Goal: Navigation & Orientation: Find specific page/section

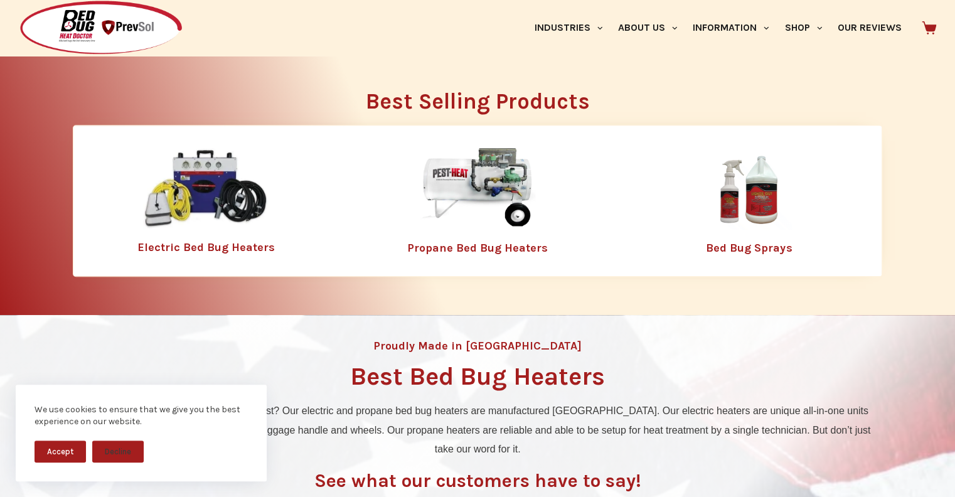
click at [496, 184] on img at bounding box center [477, 189] width 163 height 82
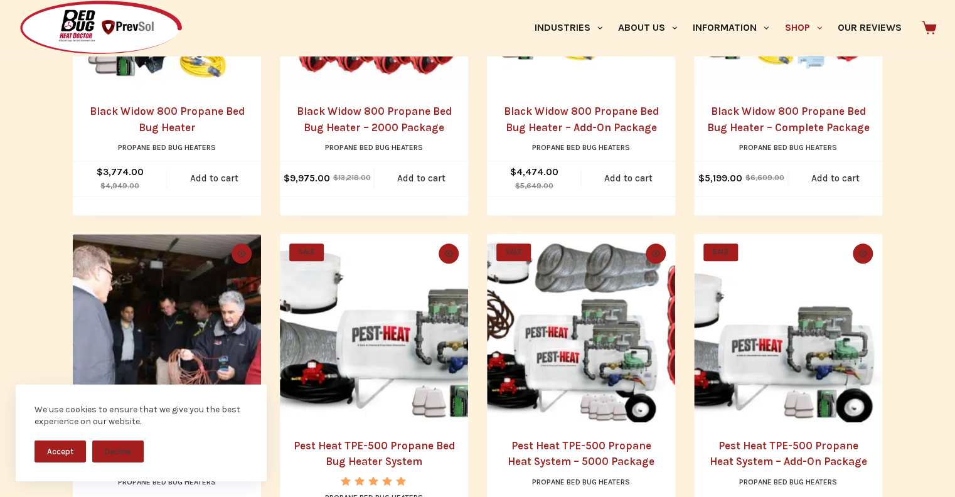
scroll to position [397, 0]
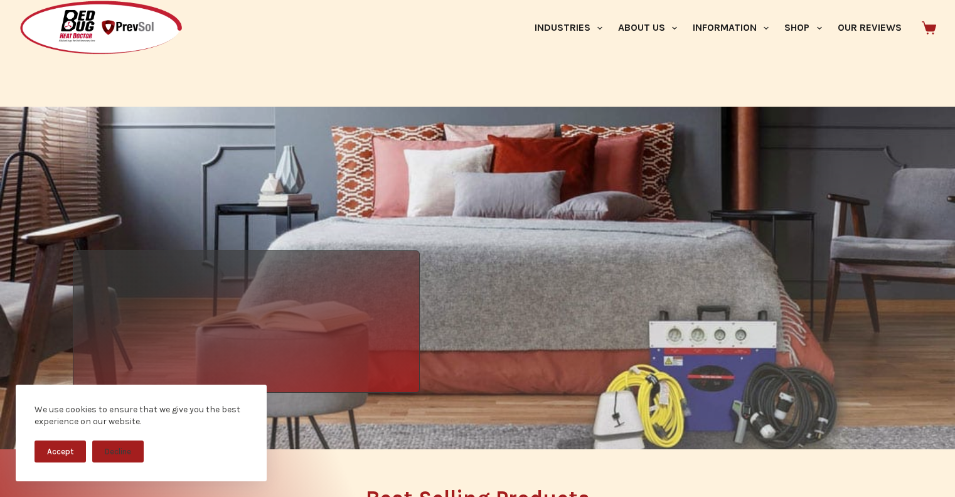
scroll to position [397, 0]
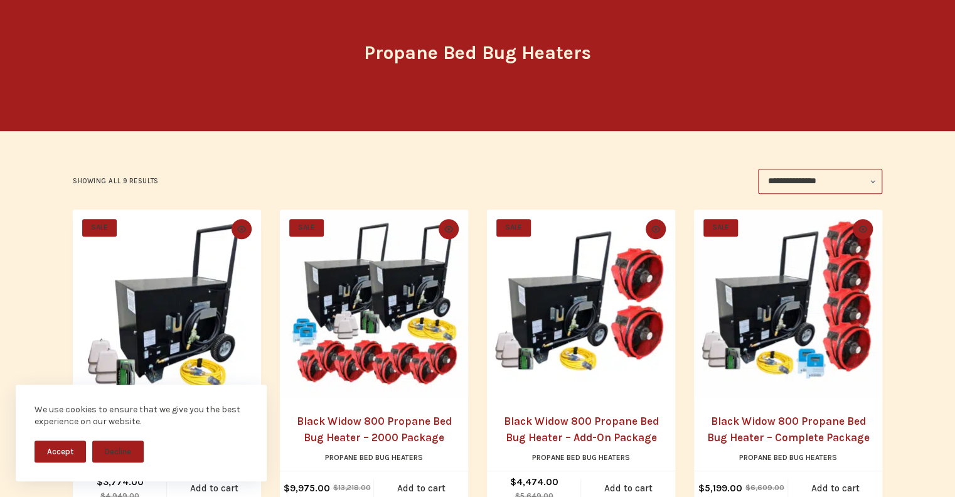
scroll to position [265, 0]
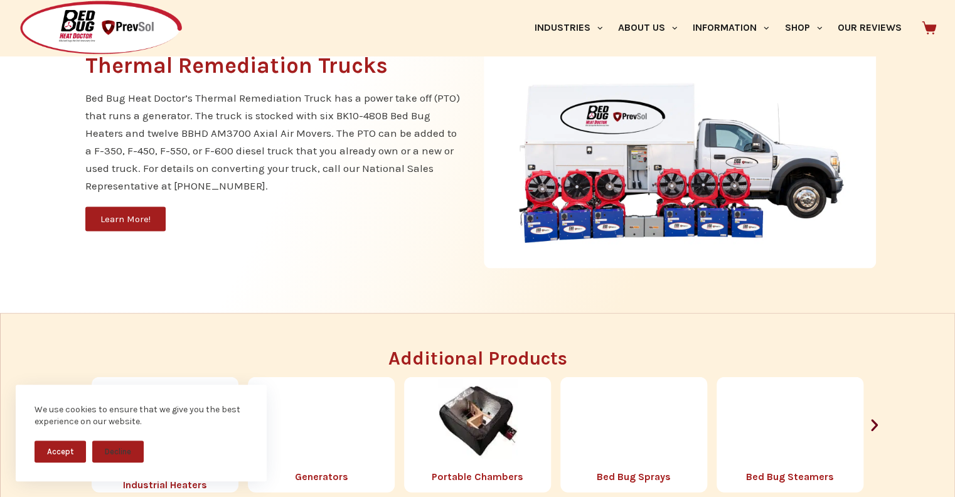
scroll to position [1325, 0]
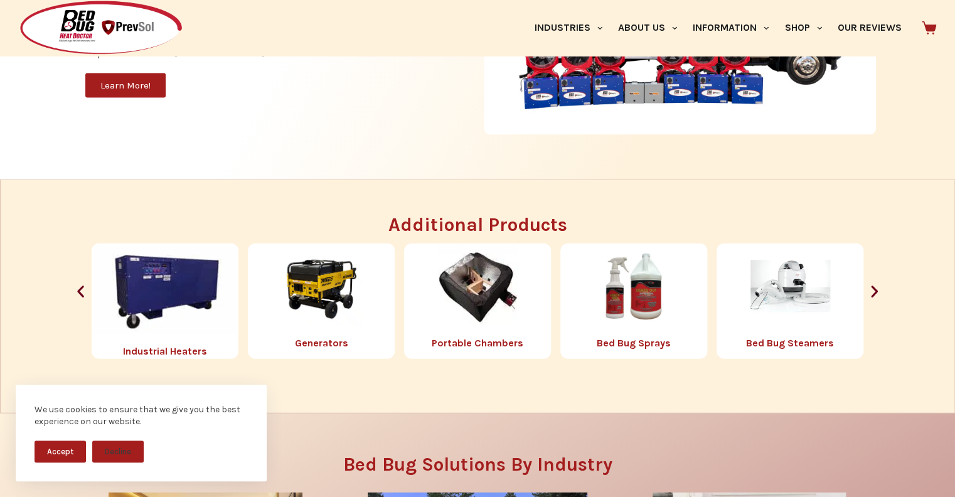
click at [33, 449] on div "We use cookies to ensure that we give you the best experience on our website. A…" at bounding box center [141, 433] width 251 height 97
click at [49, 450] on button "Accept" at bounding box center [60, 451] width 51 height 22
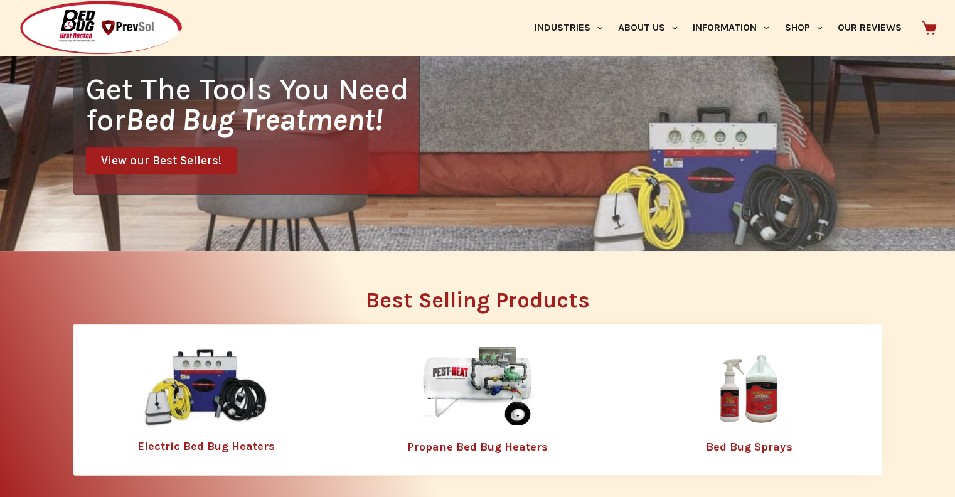
scroll to position [662, 0]
